Goal: Use online tool/utility: Utilize a website feature to perform a specific function

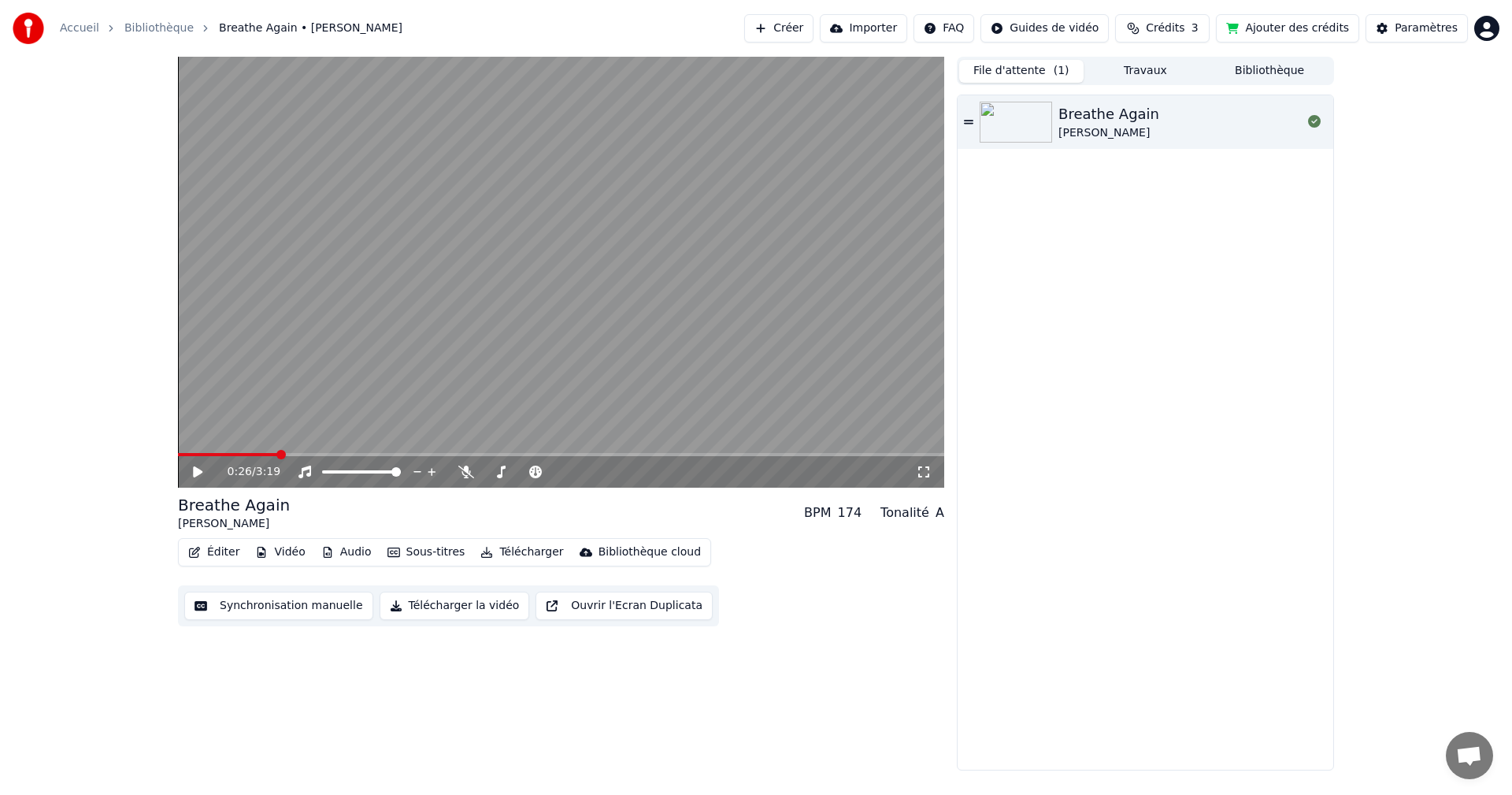
click at [831, 513] on div "BPM" at bounding box center [817, 513] width 27 height 19
click at [874, 519] on div "BPM 174 Tonalité A" at bounding box center [874, 513] width 140 height 19
click at [862, 515] on div "174" at bounding box center [851, 513] width 25 height 19
click at [859, 515] on div "174" at bounding box center [851, 513] width 25 height 19
click at [844, 509] on div "BPM 174" at bounding box center [833, 513] width 58 height 19
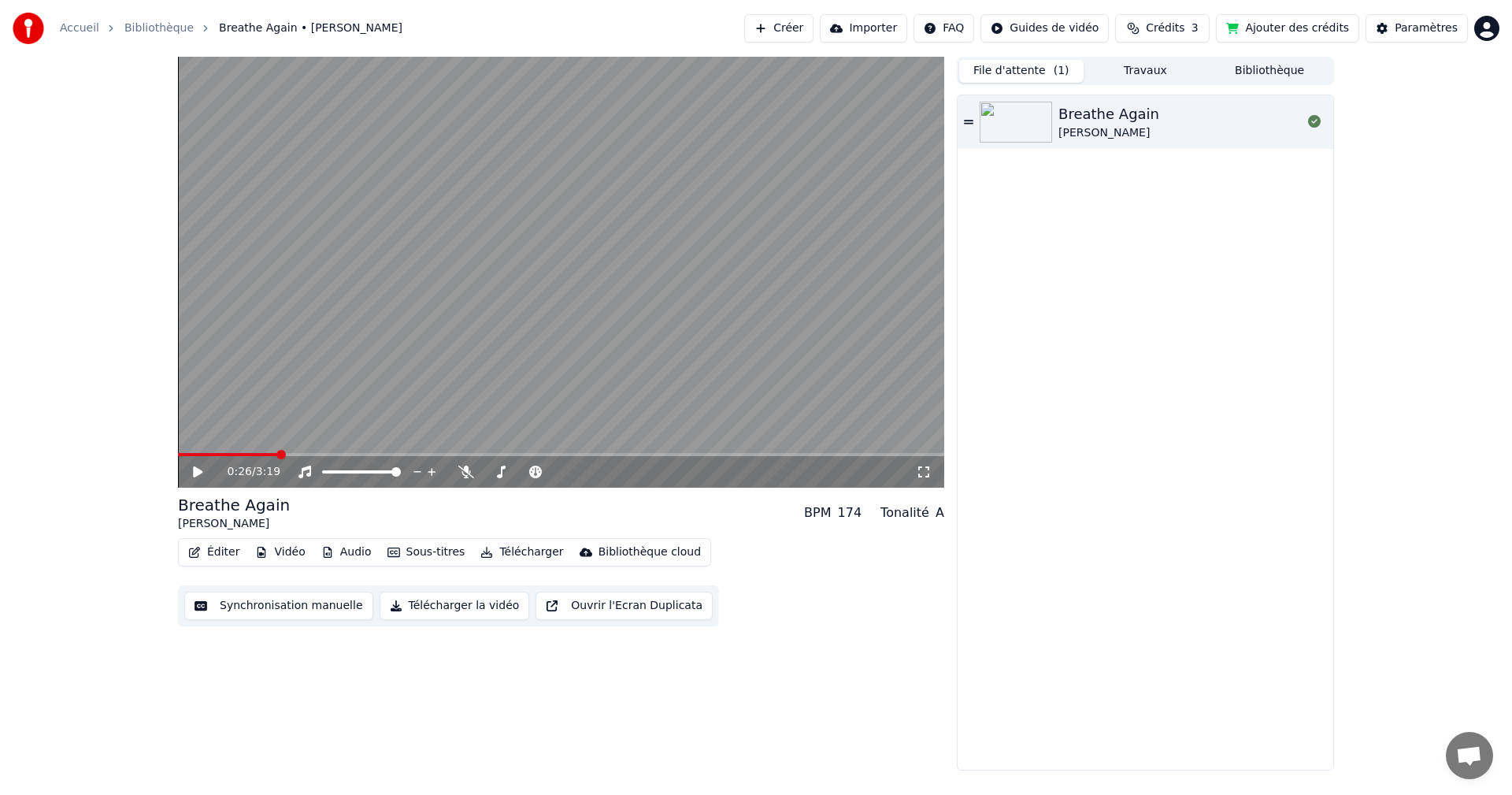
click at [854, 508] on div "174" at bounding box center [851, 513] width 25 height 19
drag, startPoint x: 870, startPoint y: 512, endPoint x: 854, endPoint y: 522, distance: 18.9
click at [854, 522] on div "BPM 174 Tonalité A" at bounding box center [874, 513] width 140 height 19
click at [178, 460] on span at bounding box center [182, 455] width 10 height 10
click at [862, 519] on div "174" at bounding box center [851, 513] width 25 height 19
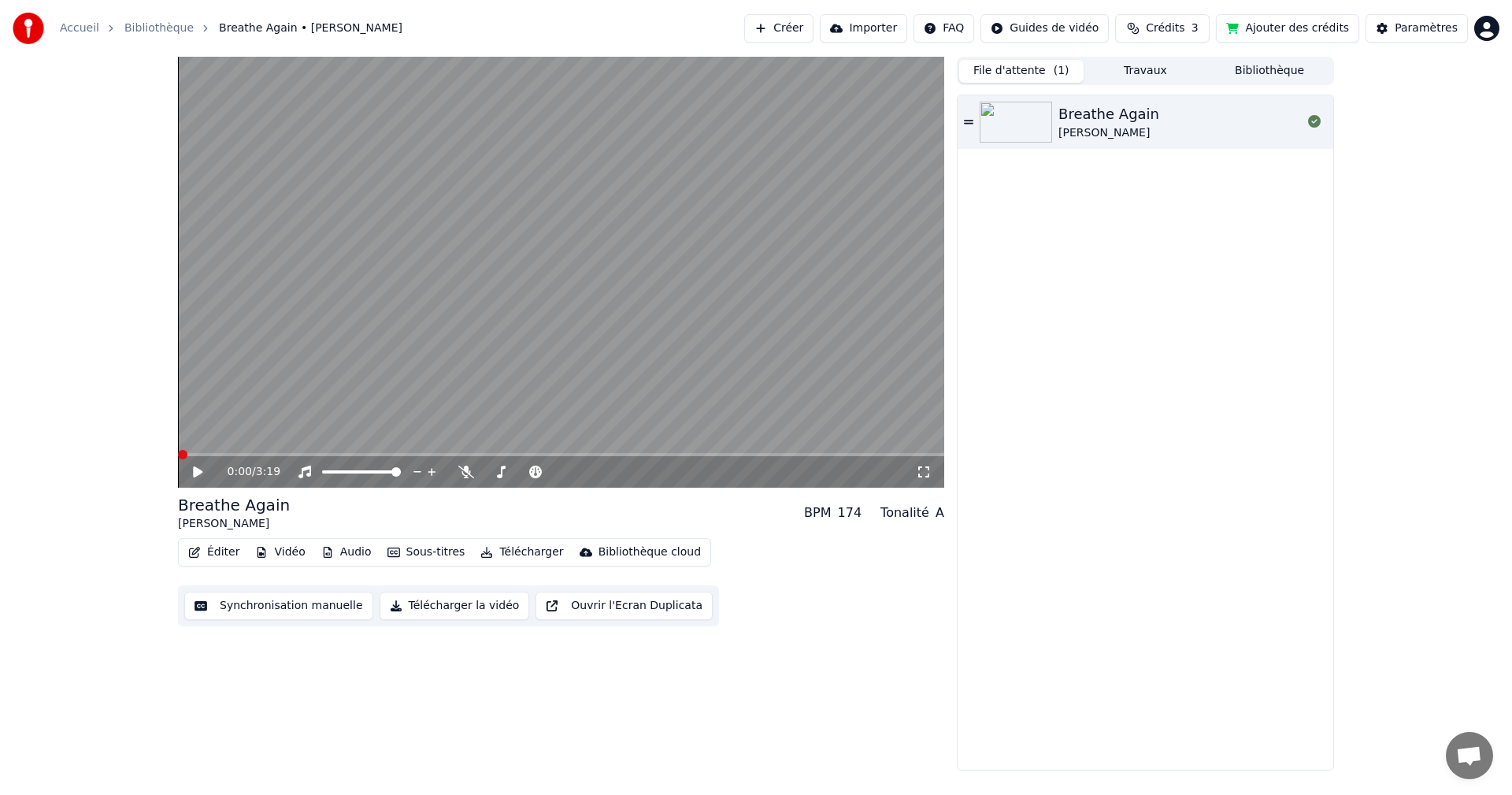
drag, startPoint x: 824, startPoint y: 519, endPoint x: 832, endPoint y: 515, distance: 8.9
click at [826, 517] on div "BPM" at bounding box center [817, 513] width 27 height 19
click at [854, 513] on div "174" at bounding box center [851, 513] width 25 height 19
drag, startPoint x: 847, startPoint y: 514, endPoint x: 875, endPoint y: 507, distance: 28.9
click at [873, 513] on div "BPM 174 Tonalité A" at bounding box center [874, 513] width 140 height 19
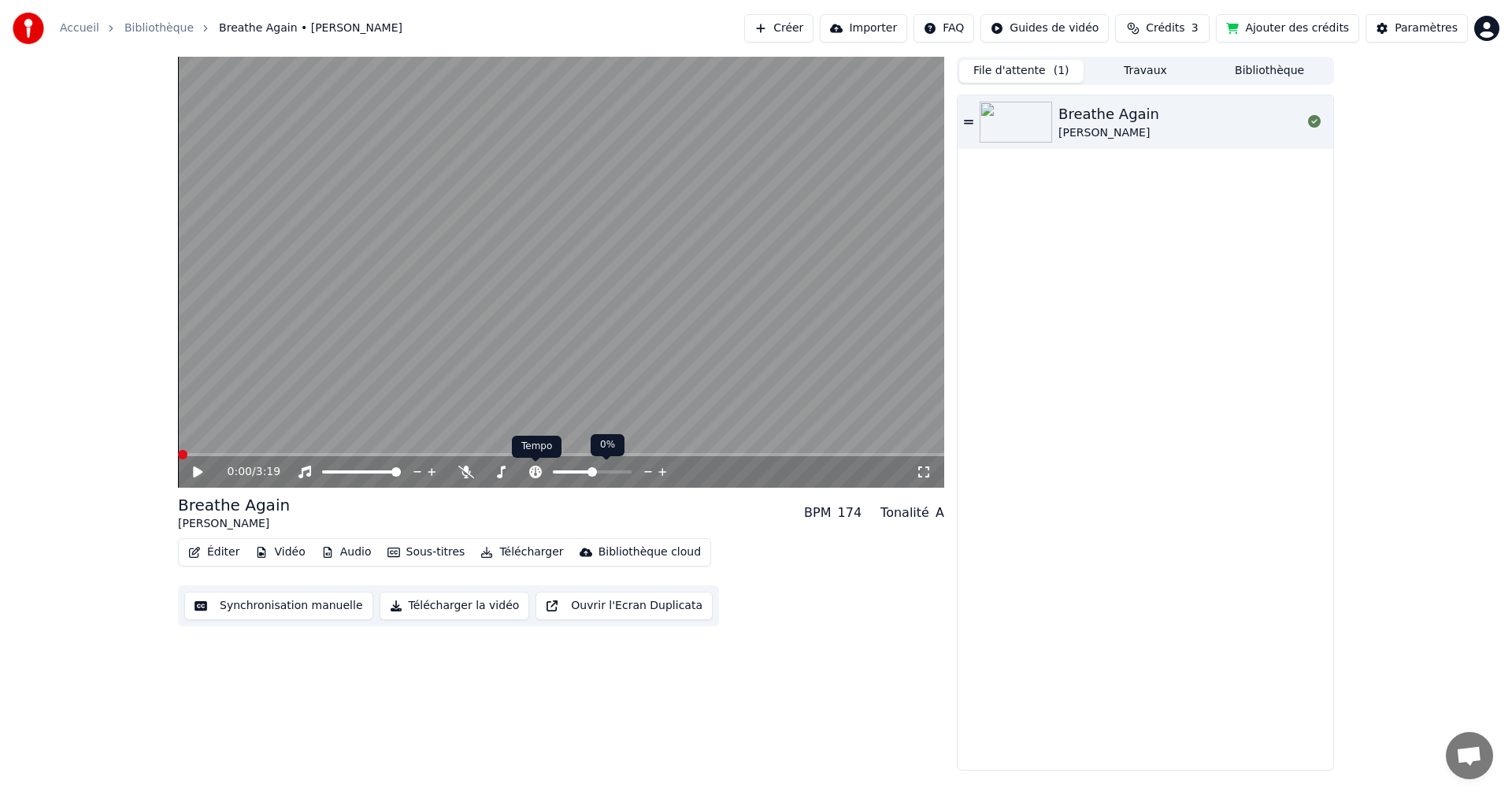
click at [530, 472] on icon at bounding box center [536, 472] width 12 height 12
click at [588, 474] on span at bounding box center [592, 472] width 10 height 10
click at [199, 471] on icon at bounding box center [197, 472] width 10 height 11
click at [304, 453] on polygon at bounding box center [303, 456] width 11 height 11
click at [593, 467] on div at bounding box center [607, 472] width 127 height 16
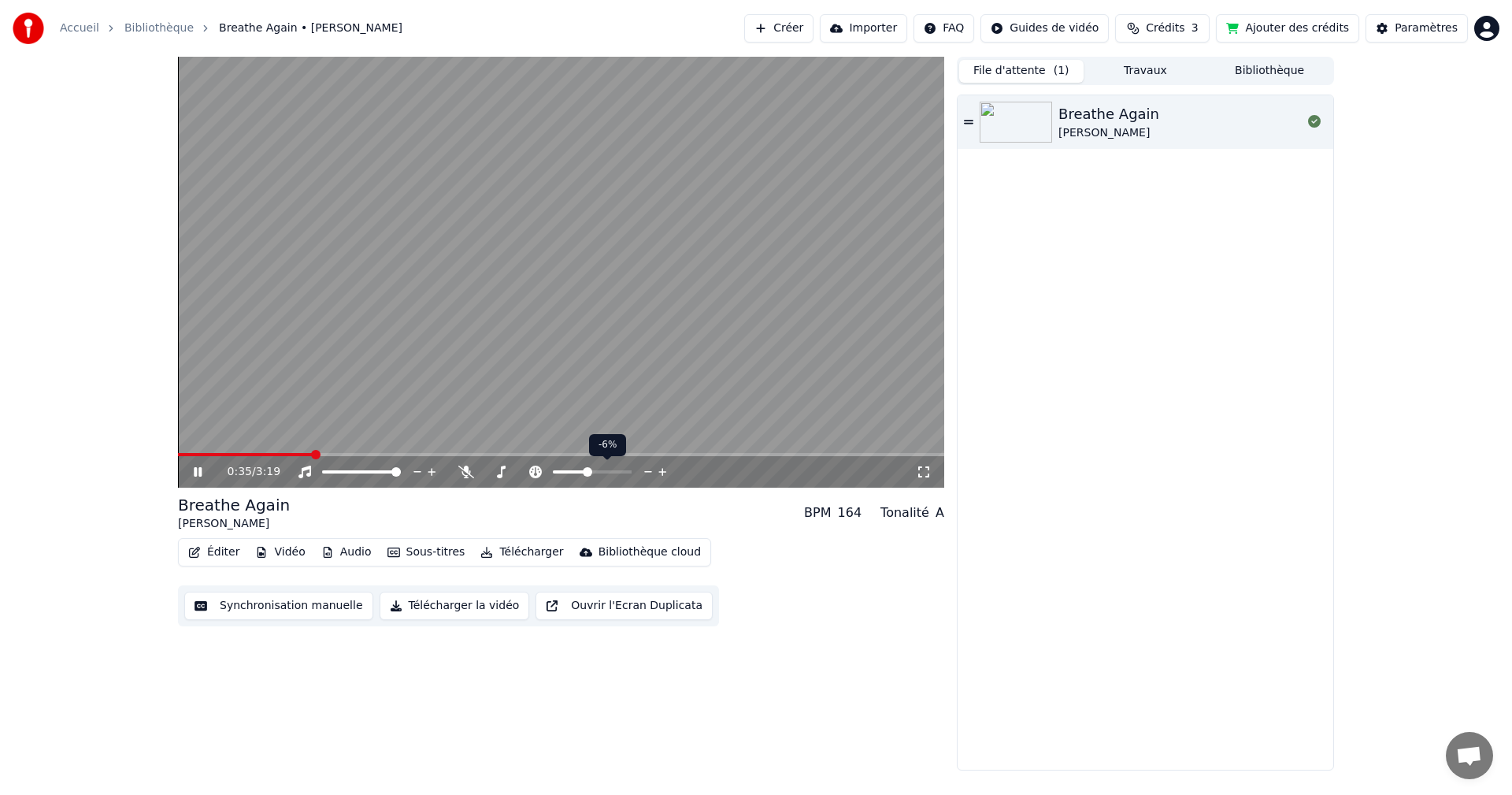
click at [593, 467] on div at bounding box center [607, 472] width 127 height 16
click at [598, 472] on span at bounding box center [593, 472] width 79 height 4
click at [586, 471] on span at bounding box center [575, 472] width 45 height 4
click at [593, 470] on span at bounding box center [592, 472] width 10 height 10
drag, startPoint x: 830, startPoint y: 595, endPoint x: 817, endPoint y: 600, distance: 13.9
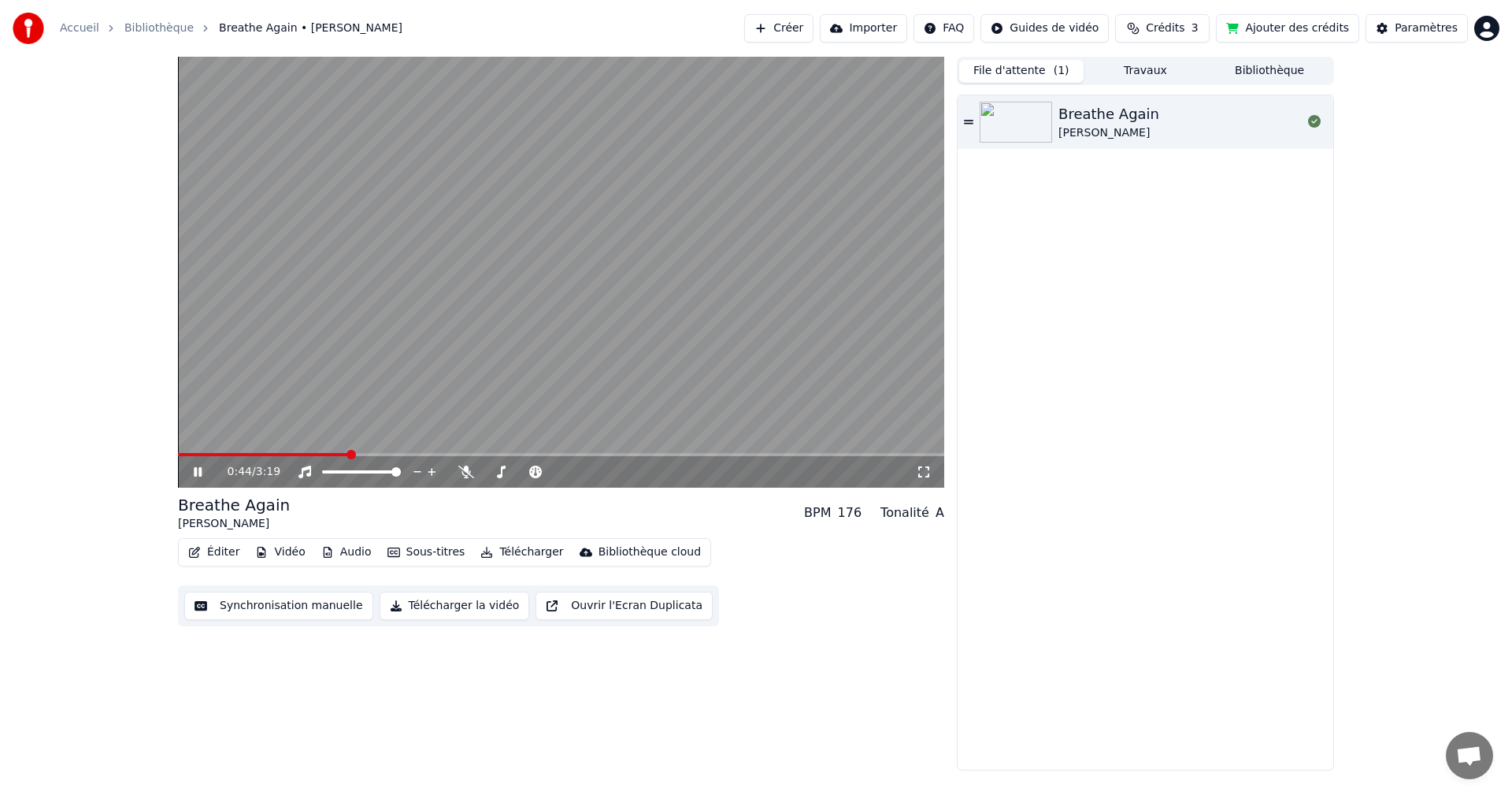
click at [830, 596] on div "Éditer Vidéo Audio Sous-titres Télécharger Bibliothèque cloud Synchronisation m…" at bounding box center [561, 582] width 767 height 89
click at [203, 469] on icon at bounding box center [209, 472] width 37 height 12
click at [189, 453] on span at bounding box center [183, 455] width 11 height 4
click at [196, 470] on icon at bounding box center [197, 472] width 10 height 11
click at [599, 469] on div at bounding box center [607, 472] width 127 height 16
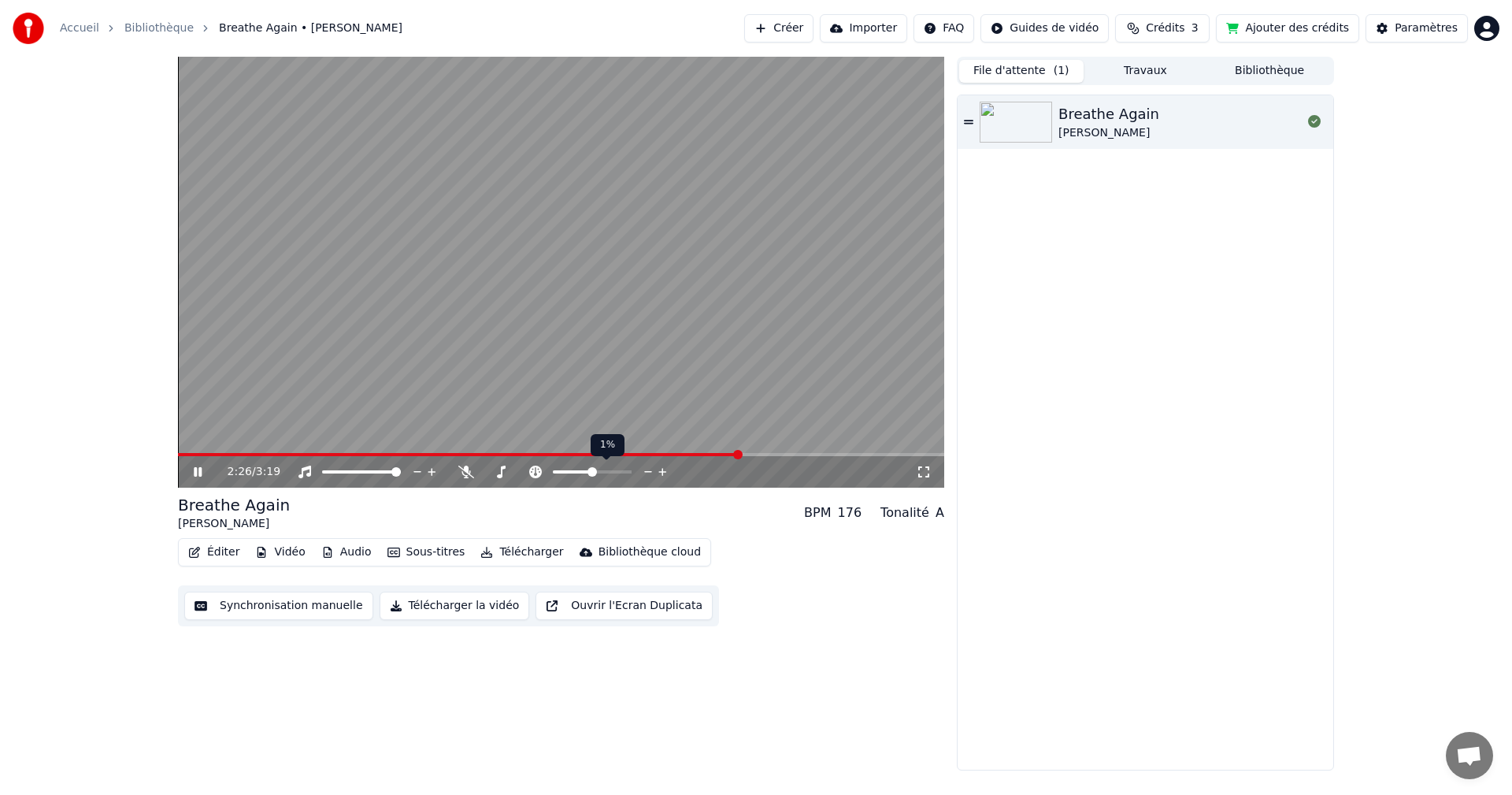
click at [599, 469] on div at bounding box center [607, 472] width 127 height 16
click at [596, 470] on span at bounding box center [595, 472] width 10 height 10
